Goal: Find specific page/section: Find specific page/section

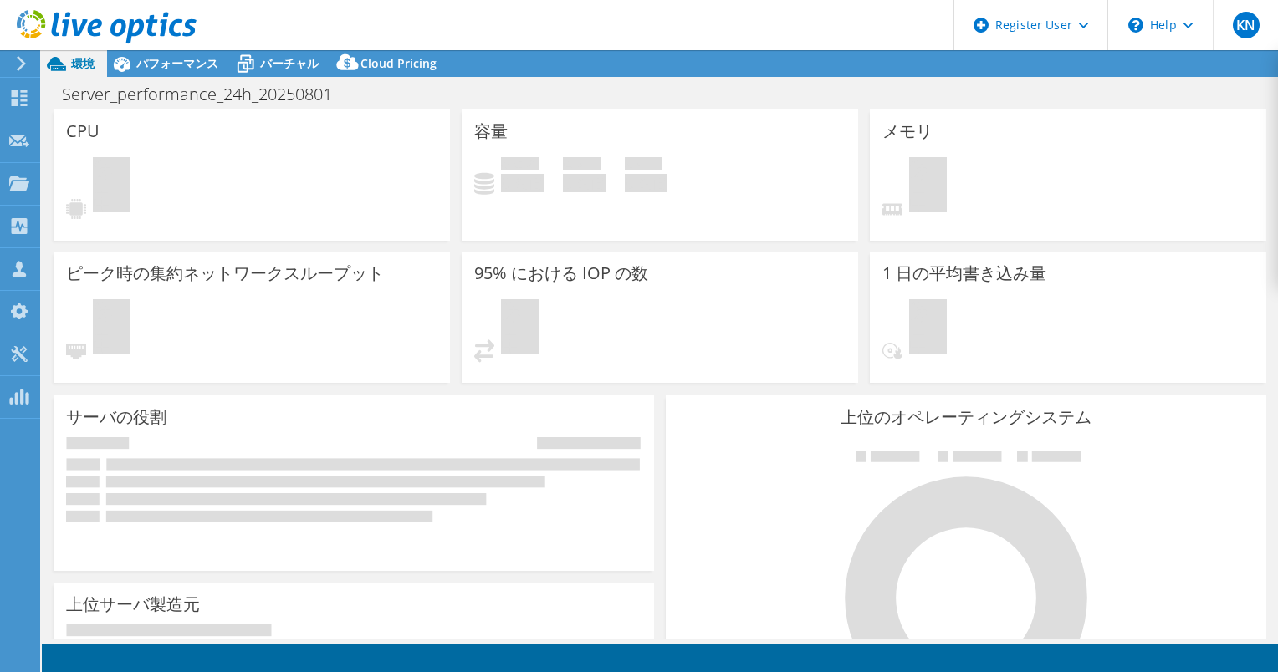
select select "[GEOGRAPHIC_DATA]"
select select "JPY"
select select "[GEOGRAPHIC_DATA]"
select select "JPY"
select select "USD"
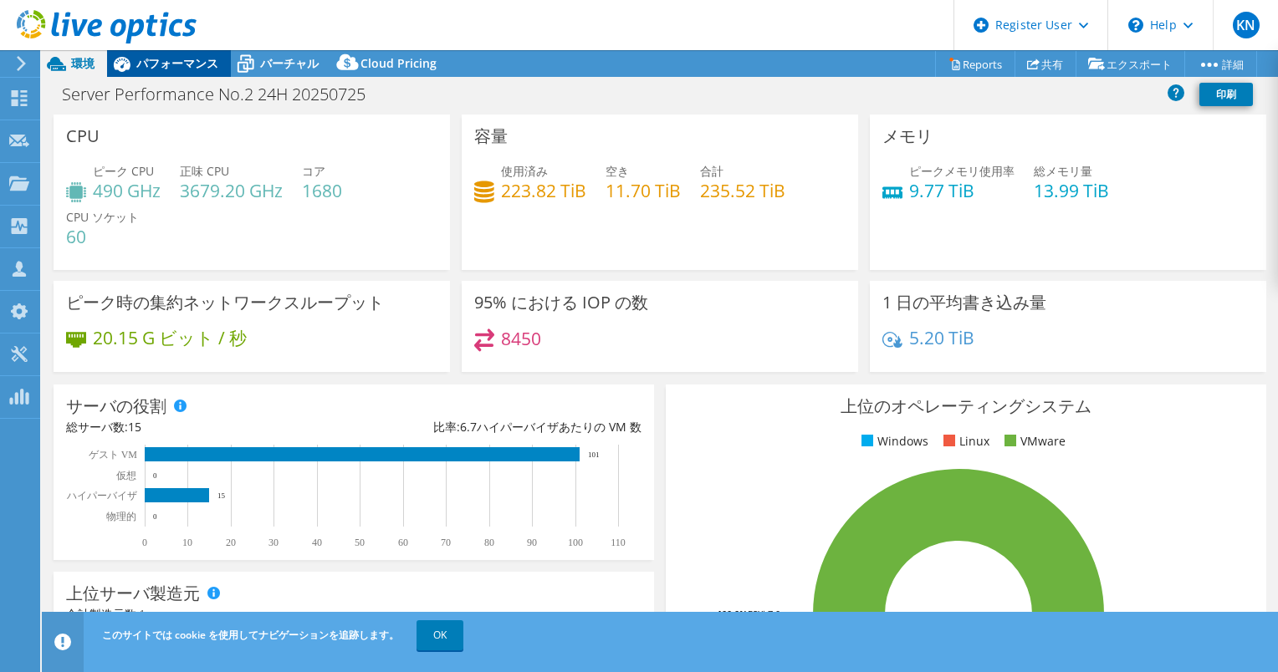
click at [201, 70] on span "パフォーマンス" at bounding box center [177, 63] width 82 height 16
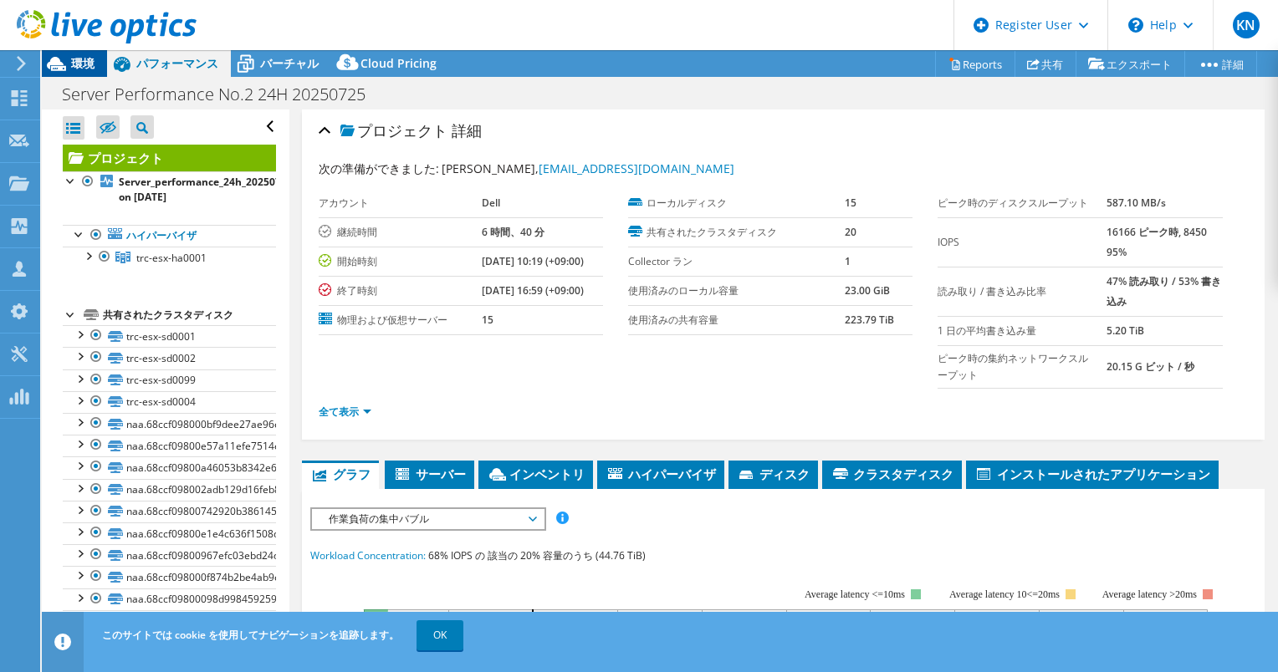
click at [87, 64] on span "環境" at bounding box center [82, 63] width 23 height 16
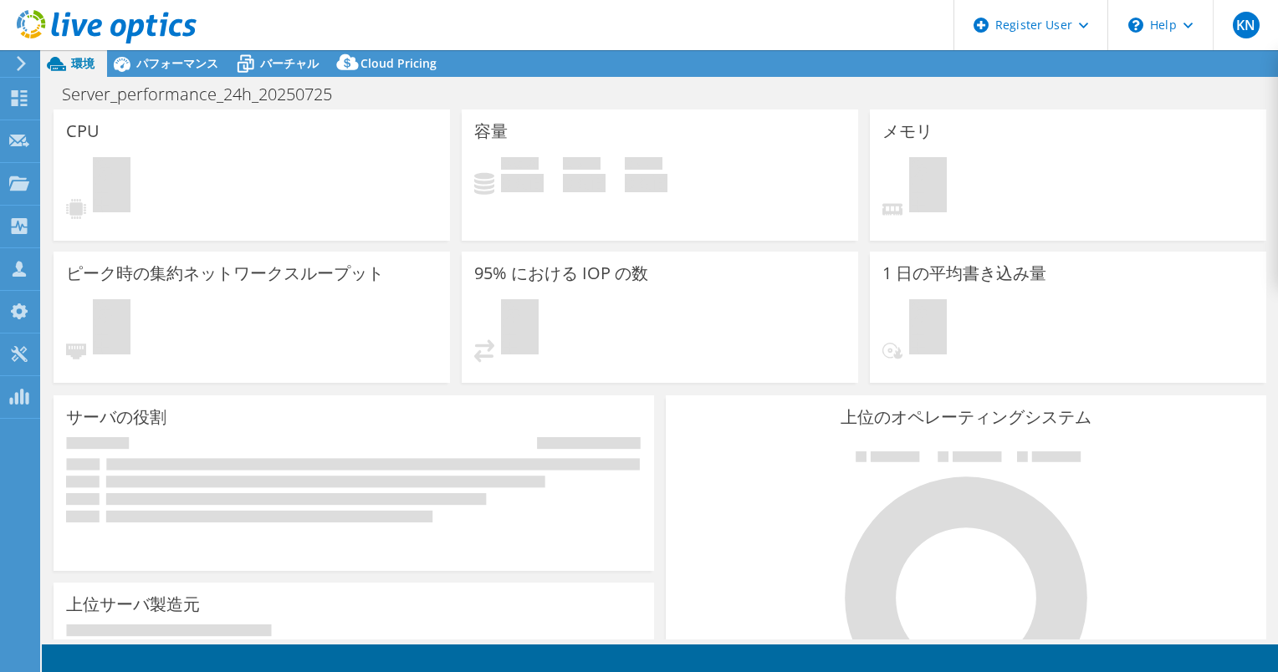
select select "[GEOGRAPHIC_DATA]"
select select "JPY"
select select "[GEOGRAPHIC_DATA]"
select select "USD"
select select "[GEOGRAPHIC_DATA]"
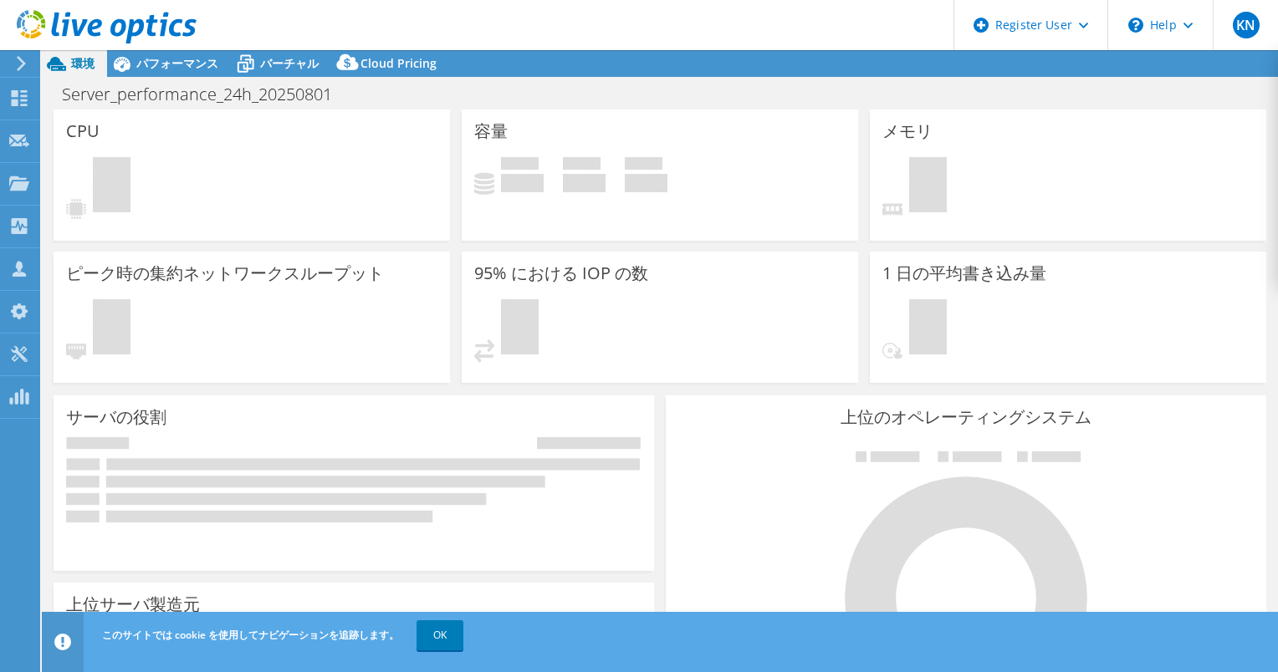
select select "[GEOGRAPHIC_DATA]"
select select "JPY"
